Goal: Check status: Check status

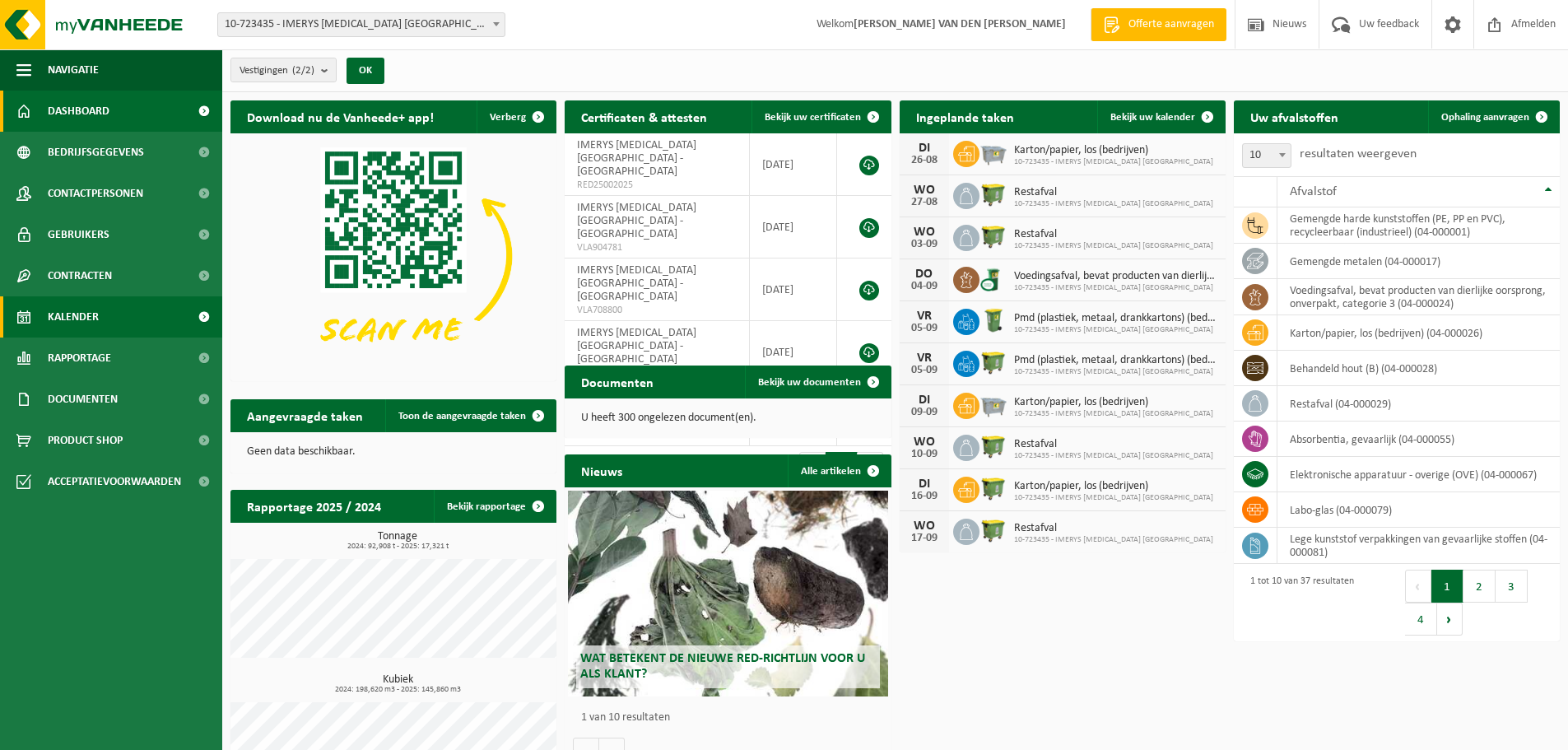
drag, startPoint x: 80, startPoint y: 314, endPoint x: 110, endPoint y: 324, distance: 31.6
click at [80, 314] on span "Kalender" at bounding box center [73, 317] width 51 height 41
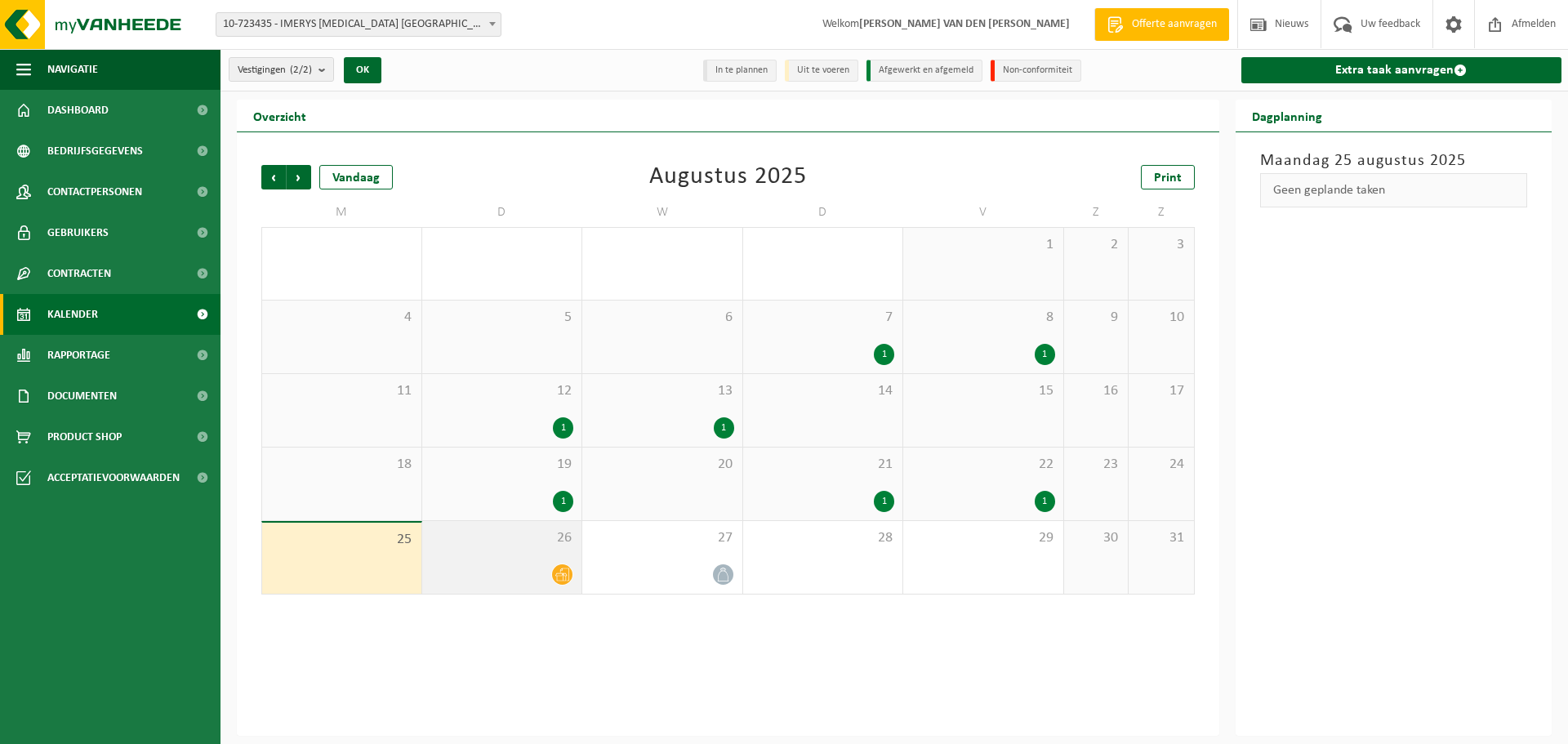
click at [568, 575] on icon at bounding box center [561, 574] width 14 height 14
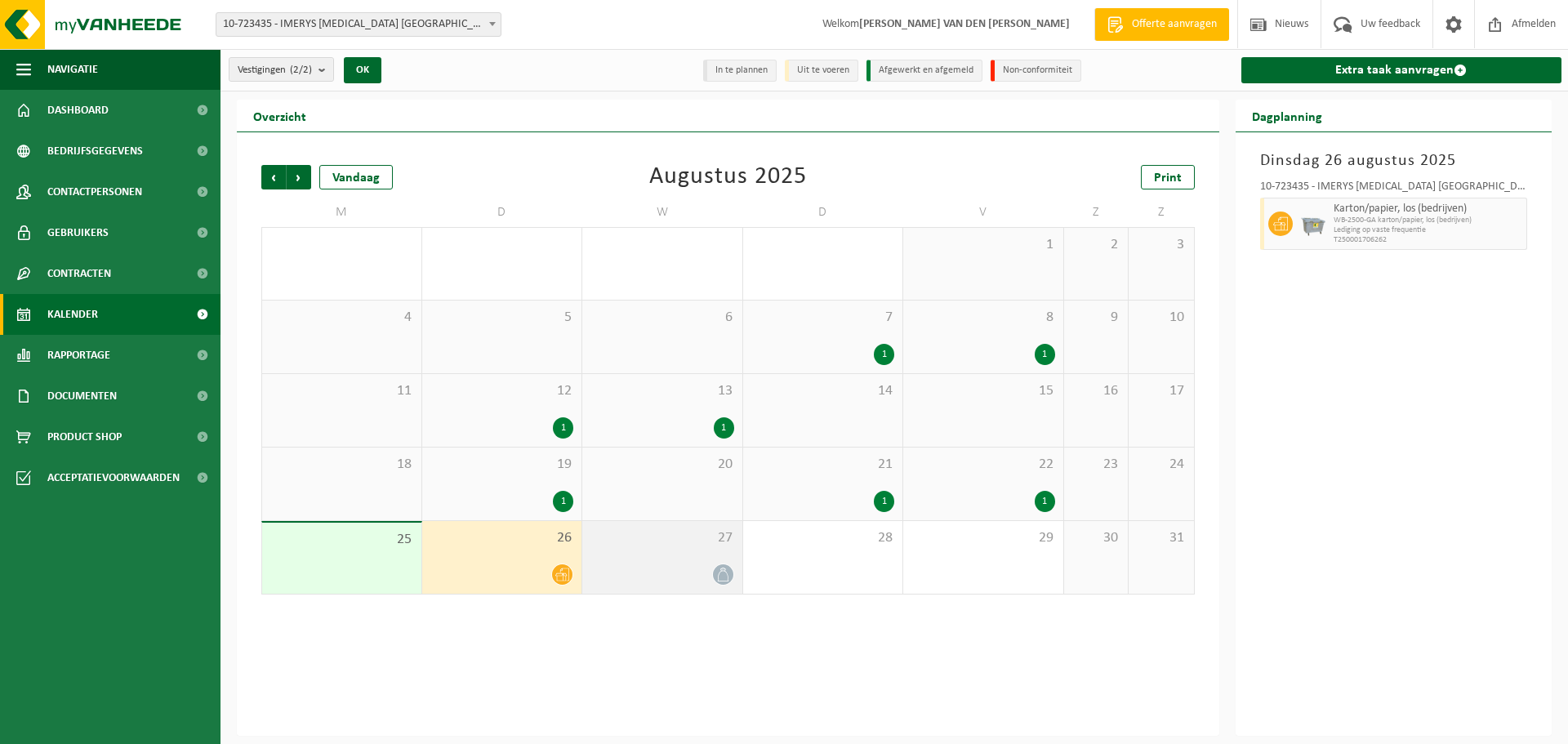
click at [721, 578] on icon at bounding box center [722, 574] width 14 height 14
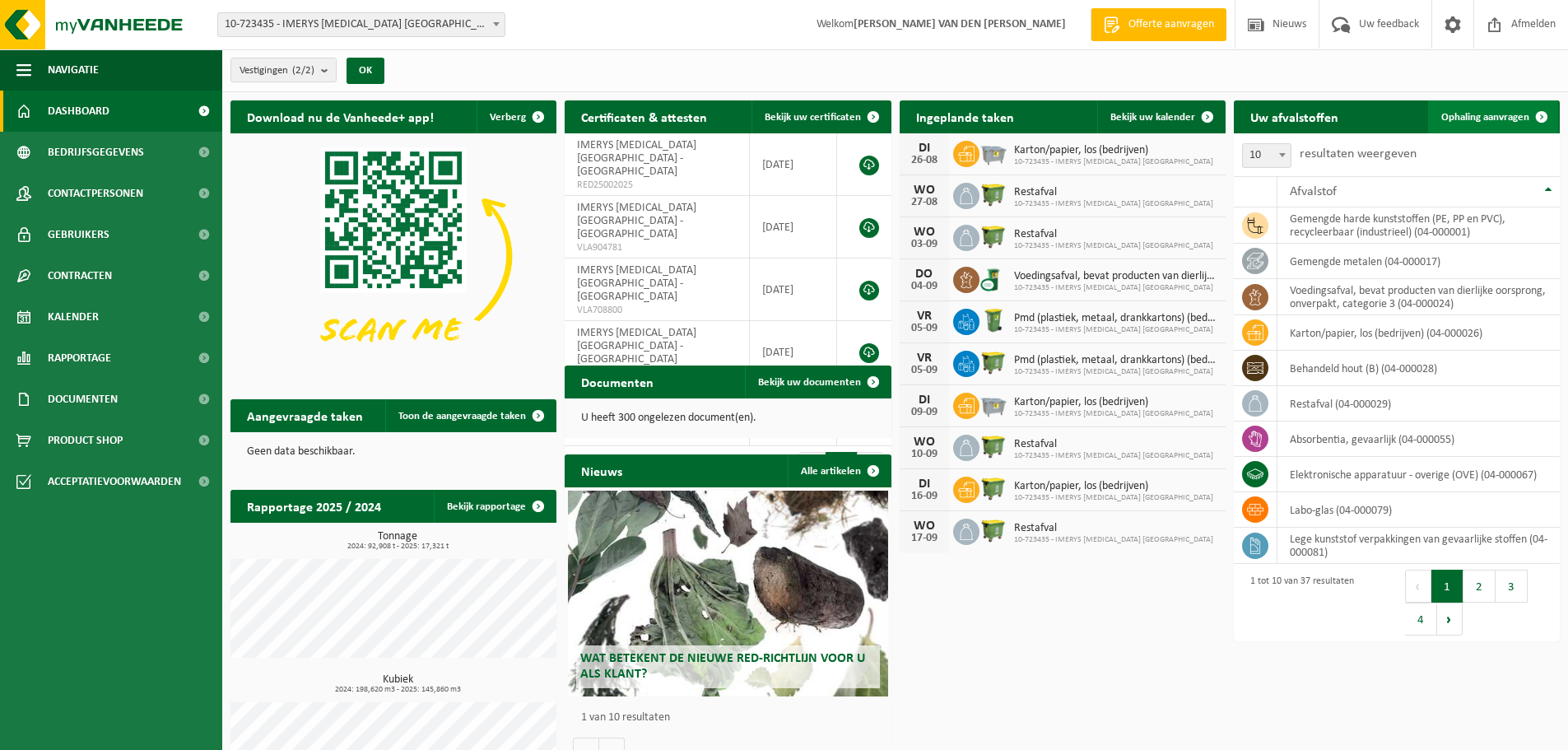
click at [1545, 113] on span at bounding box center [1542, 117] width 33 height 33
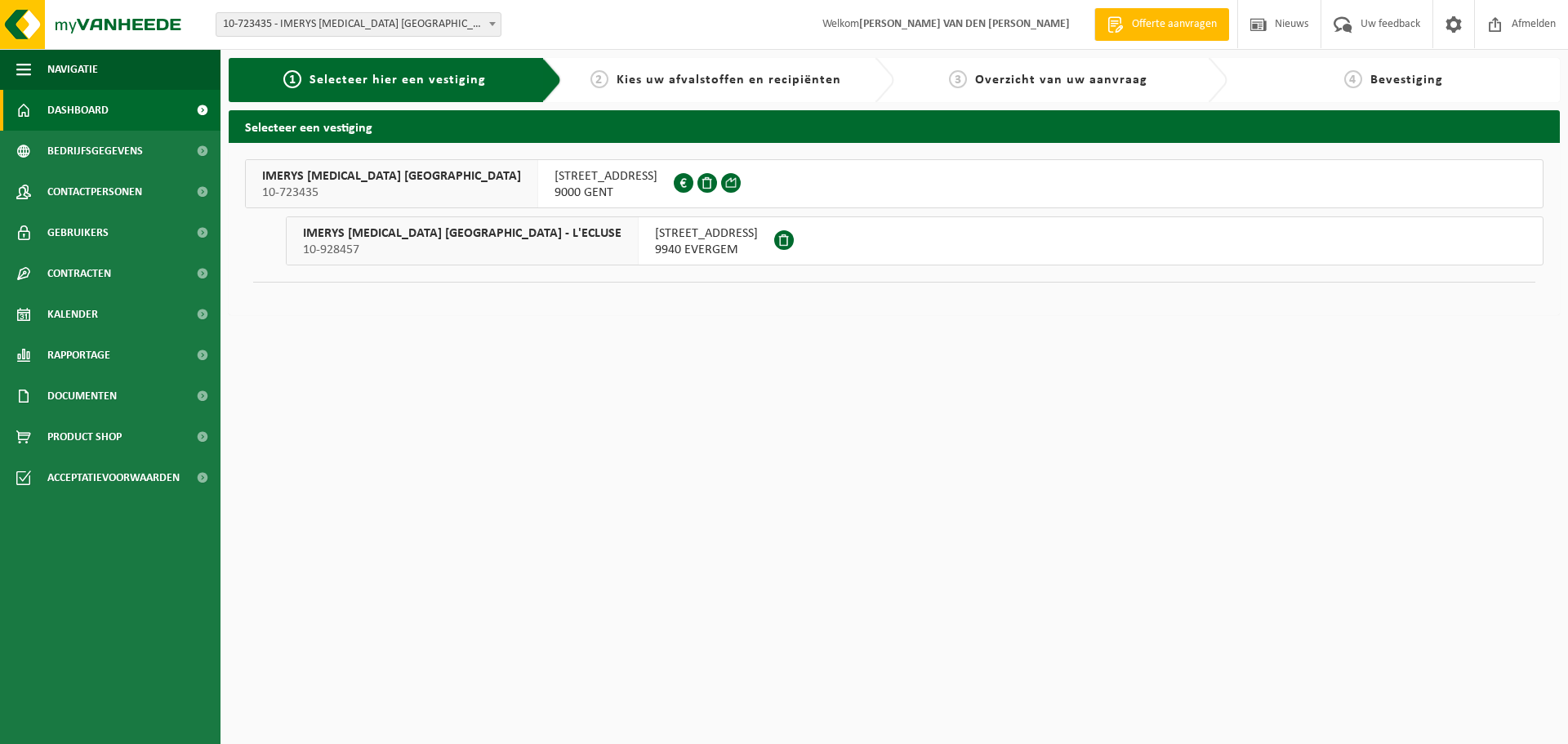
click at [104, 110] on span "Dashboard" at bounding box center [78, 110] width 62 height 41
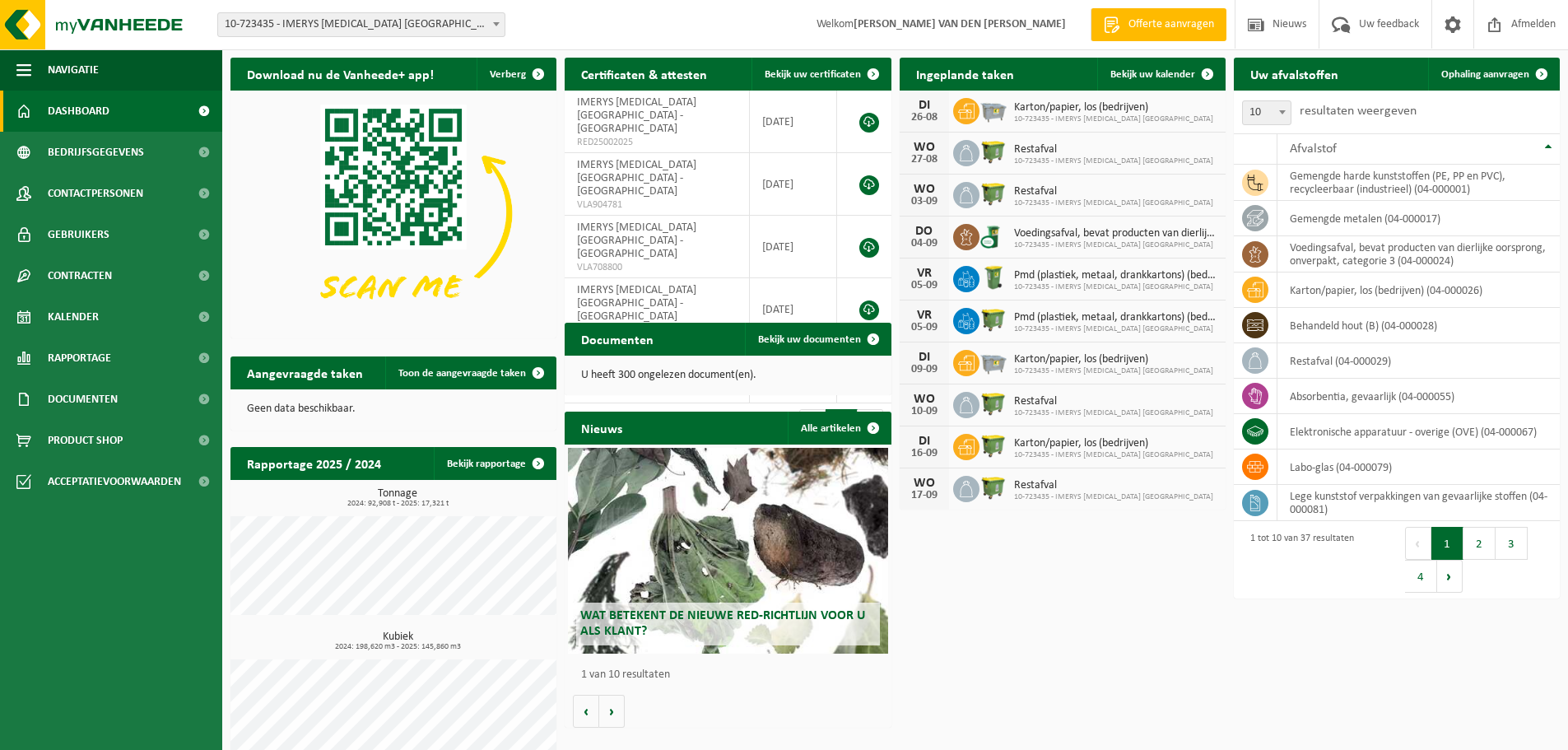
scroll to position [67, 0]
